Goal: Obtain resource: Download file/media

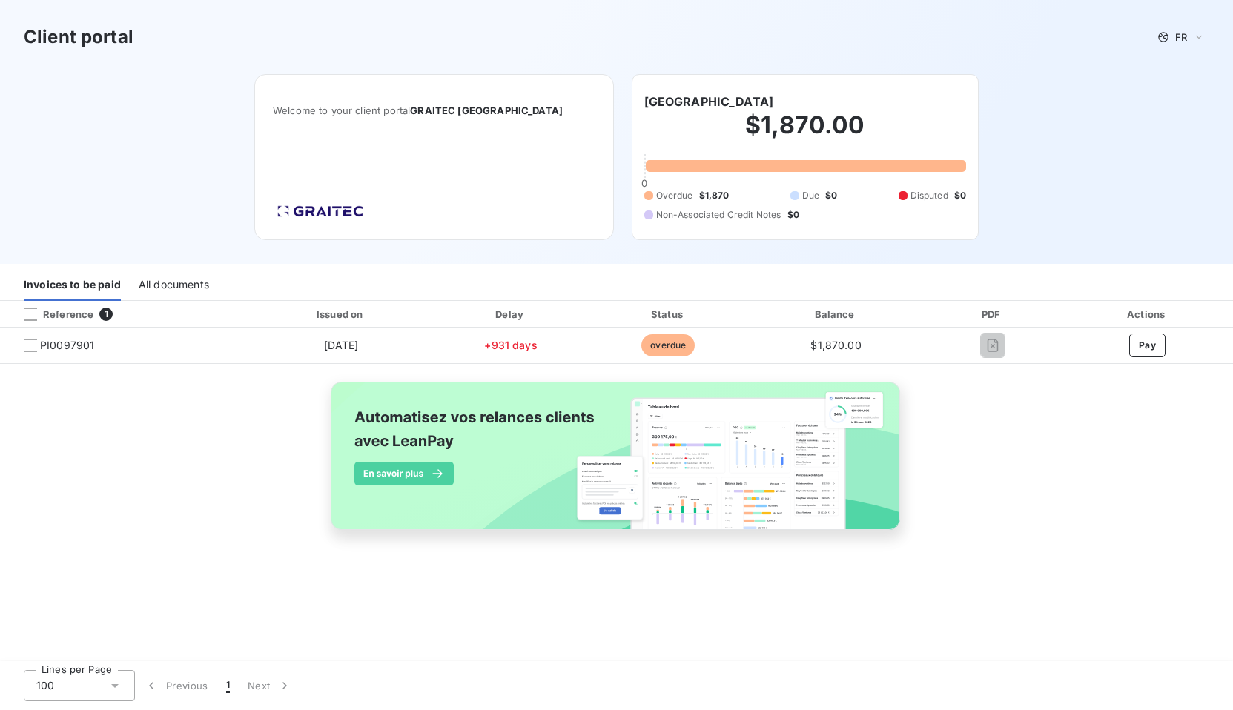
click at [990, 314] on div "PDF" at bounding box center [992, 314] width 133 height 15
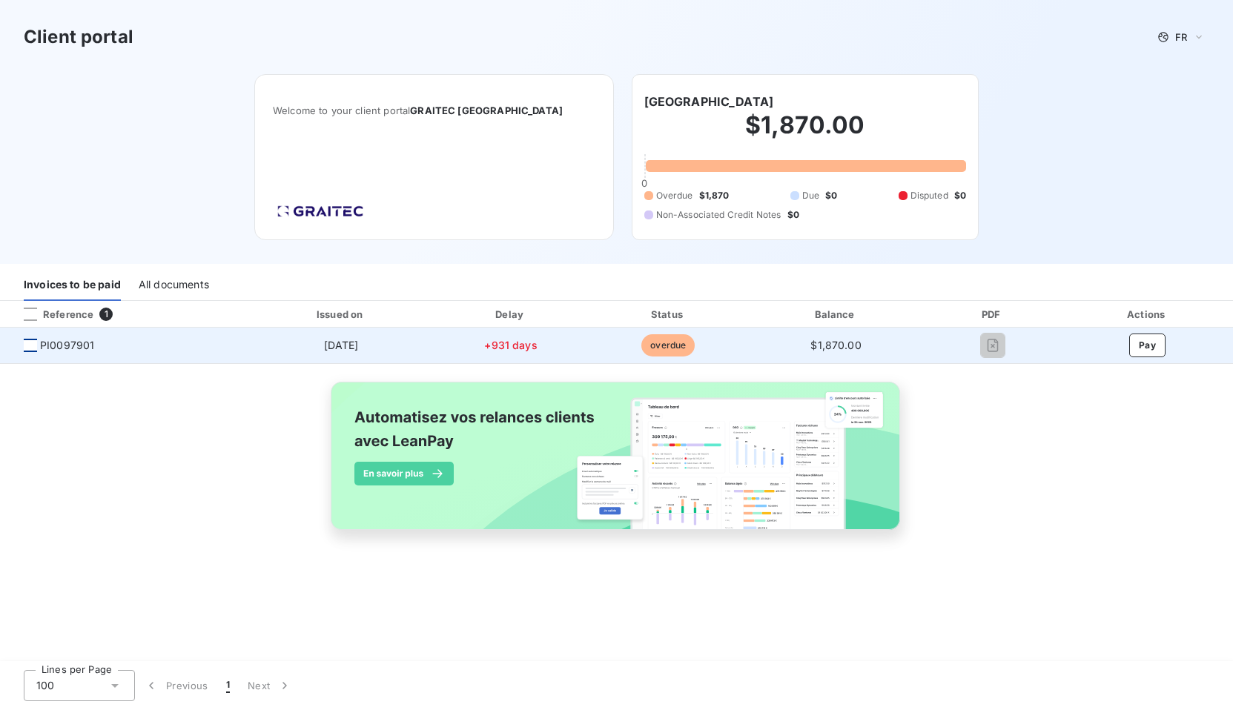
click at [28, 349] on div at bounding box center [30, 345] width 13 height 13
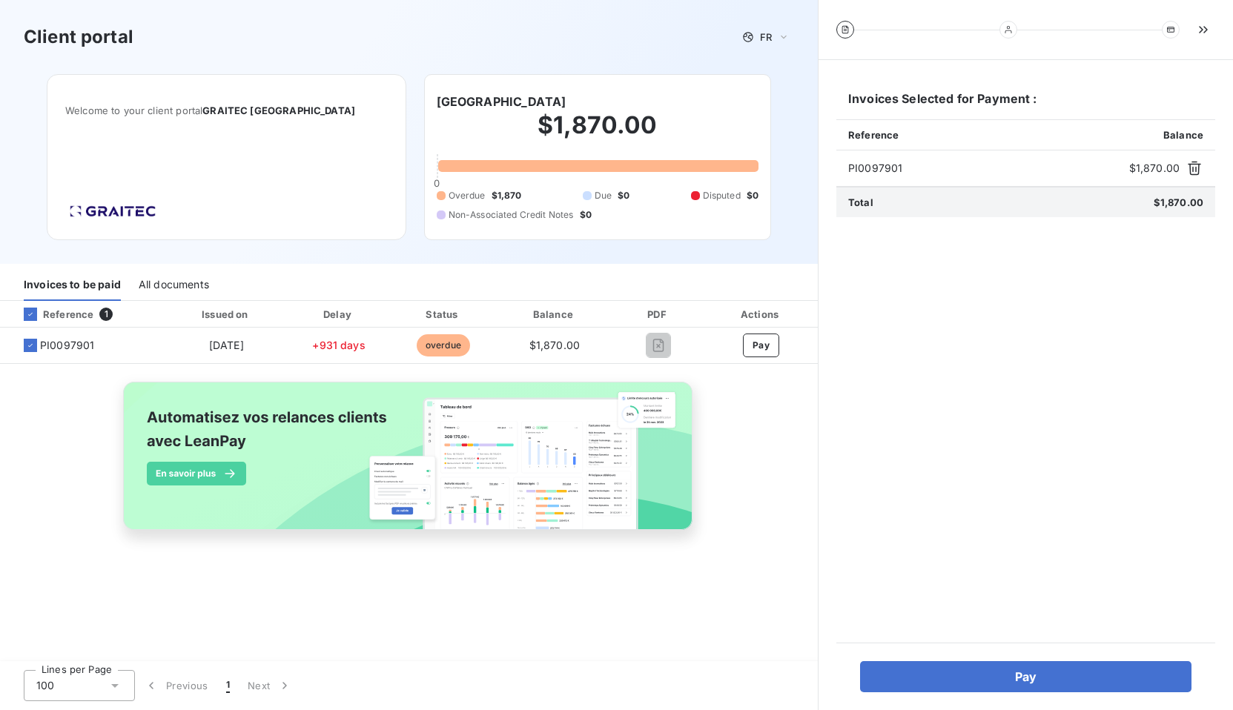
click at [171, 283] on div "All documents" at bounding box center [174, 285] width 70 height 31
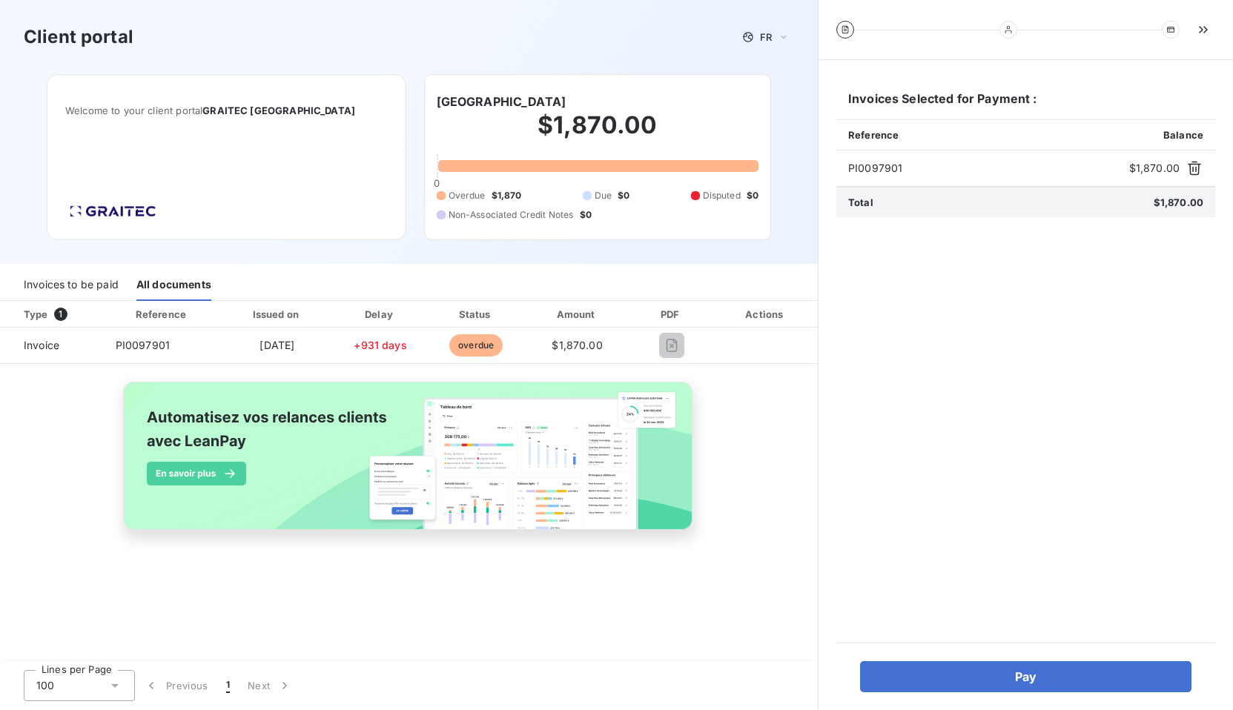
click at [151, 213] on img at bounding box center [112, 211] width 95 height 21
click at [565, 608] on div "Type 1 Reference Issued on Delay Status Amount PDF Actions Invoice PI0097901 [D…" at bounding box center [409, 482] width 818 height 362
click at [113, 684] on icon at bounding box center [115, 685] width 15 height 15
click at [345, 637] on div "Type 1 Reference Issued on Delay Status Amount PDF Actions Invoice PI0097901 [D…" at bounding box center [409, 482] width 818 height 362
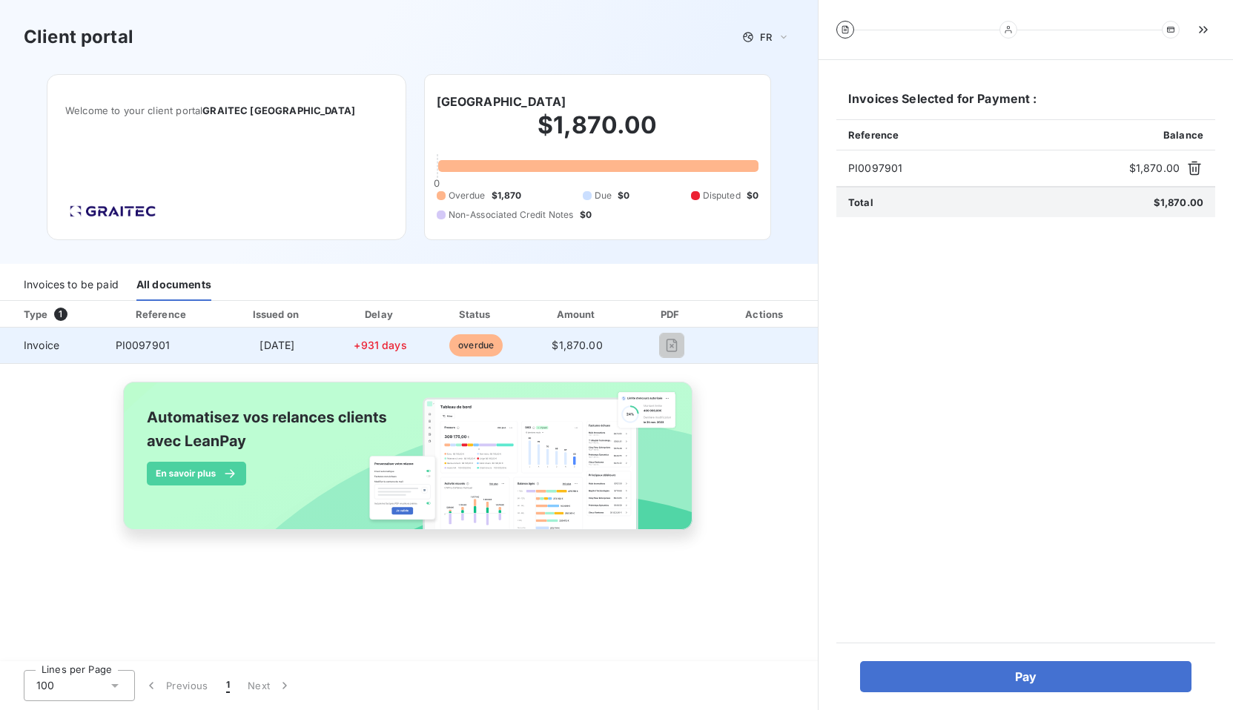
click at [131, 348] on span "PI0097901" at bounding box center [143, 345] width 54 height 13
click at [39, 350] on span "Invoice" at bounding box center [52, 345] width 80 height 15
click at [42, 345] on span "Invoice" at bounding box center [52, 345] width 80 height 15
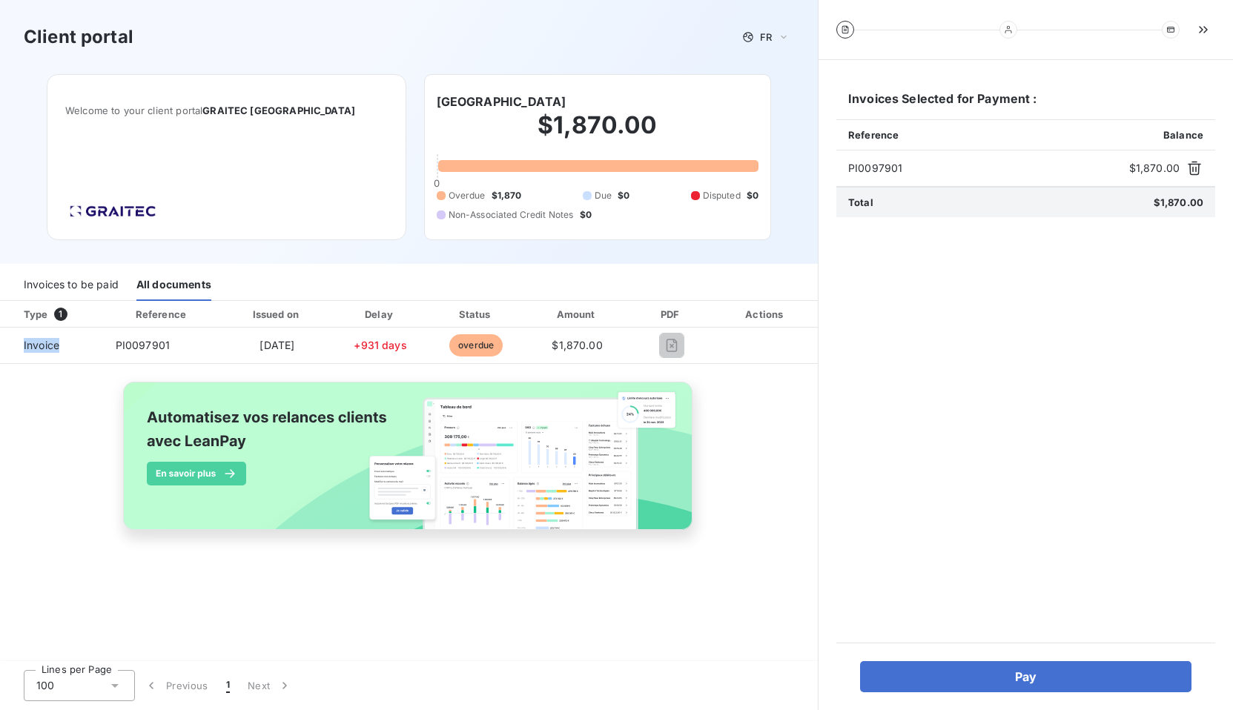
drag, startPoint x: 47, startPoint y: 344, endPoint x: 128, endPoint y: 541, distance: 212.5
click at [128, 541] on img at bounding box center [409, 464] width 599 height 182
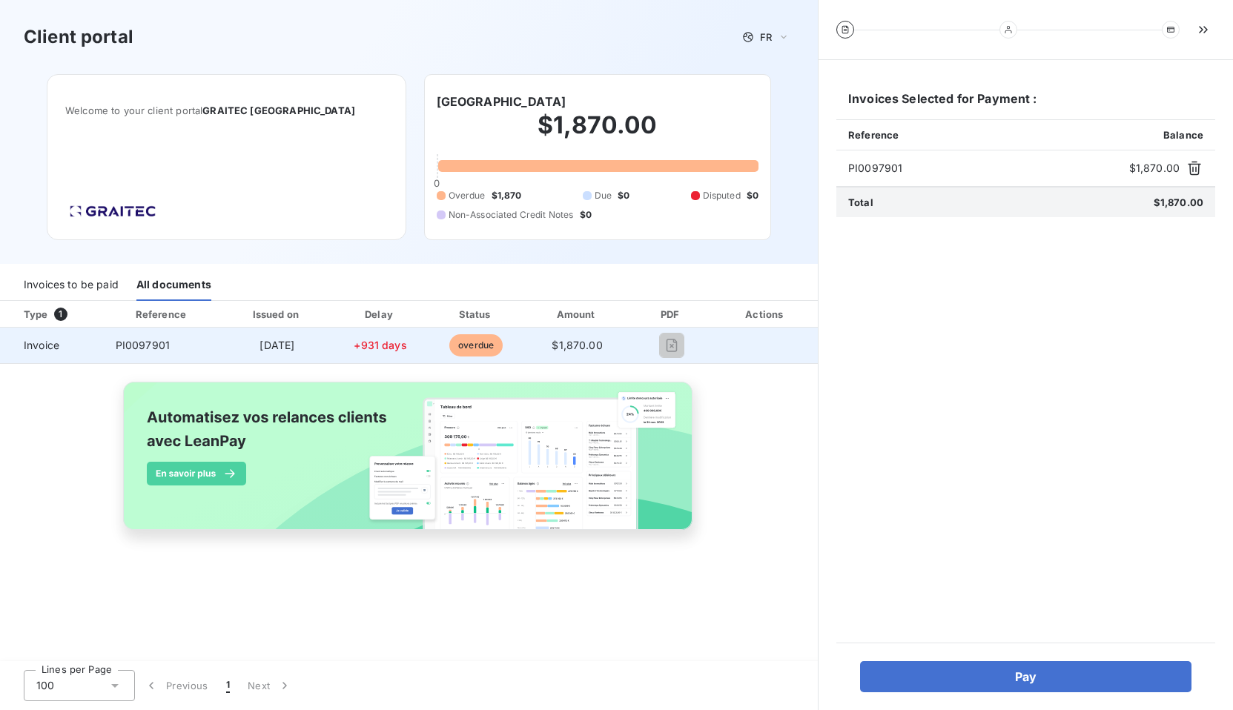
click at [153, 344] on span "PI0097901" at bounding box center [143, 345] width 54 height 13
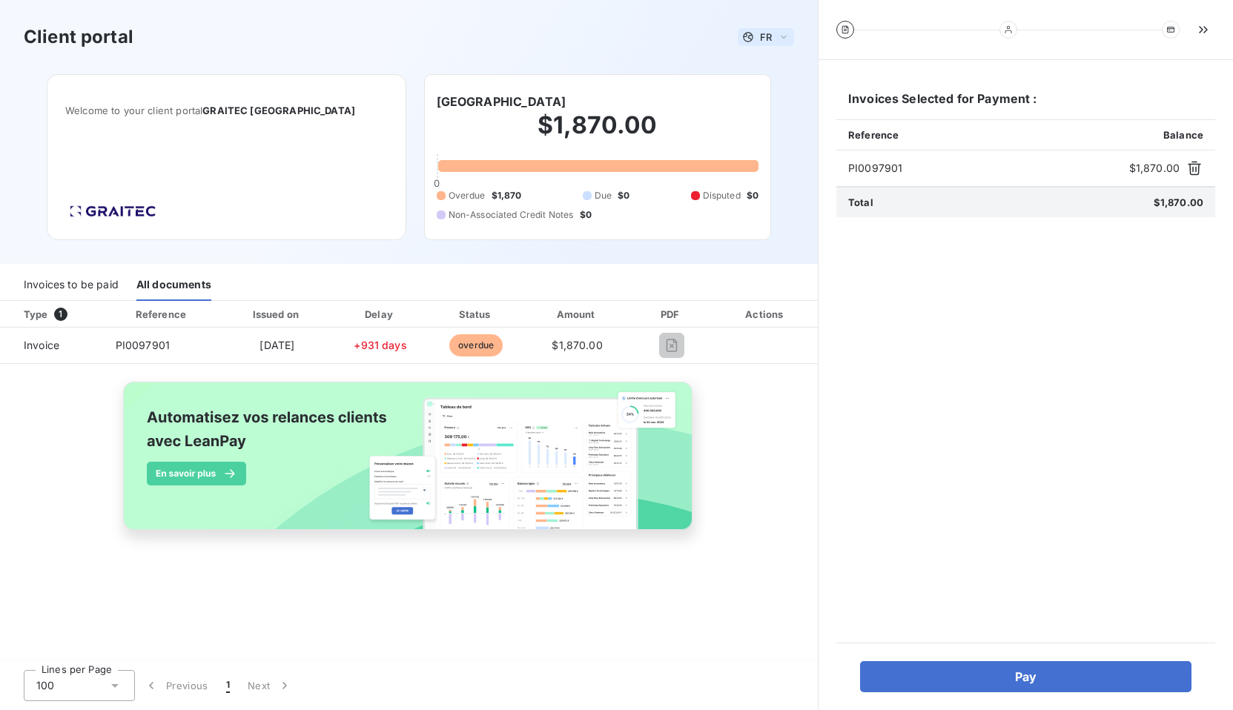
click at [781, 38] on icon at bounding box center [784, 37] width 12 height 15
click at [770, 96] on span "English" at bounding box center [769, 95] width 34 height 14
click at [73, 421] on div "Type 1 Reference Issued on Delay Status Amount PDF Actions Invoice PI0097901 [D…" at bounding box center [409, 432] width 818 height 263
click at [160, 213] on img at bounding box center [112, 211] width 95 height 21
